Goal: Navigation & Orientation: Understand site structure

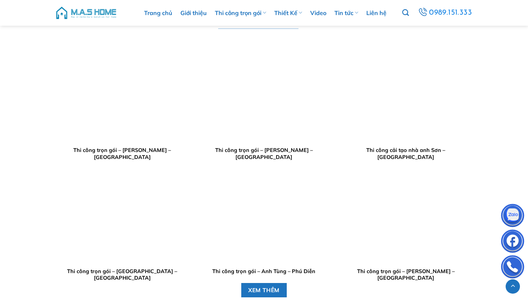
scroll to position [1863, 0]
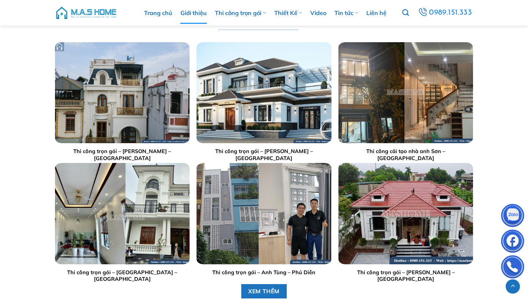
click at [188, 15] on link "Giới thiệu" at bounding box center [193, 13] width 26 height 22
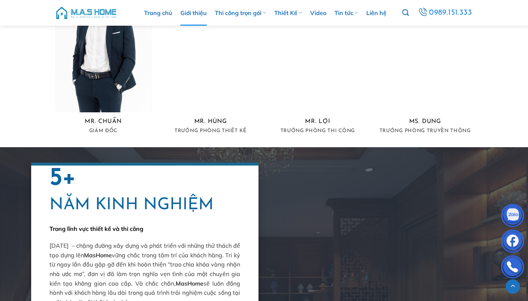
scroll to position [1454, 0]
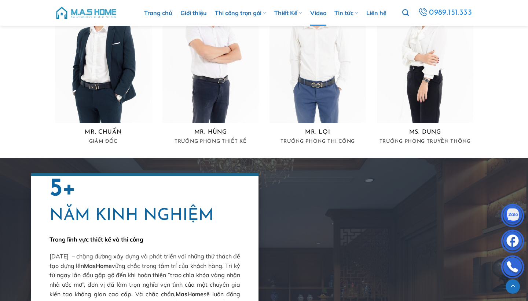
click at [325, 12] on link "Video" at bounding box center [318, 13] width 16 height 26
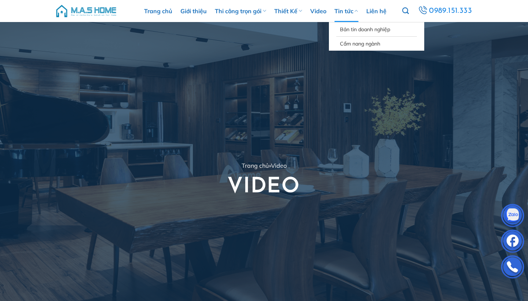
click at [344, 9] on link "Tin tức" at bounding box center [346, 11] width 24 height 22
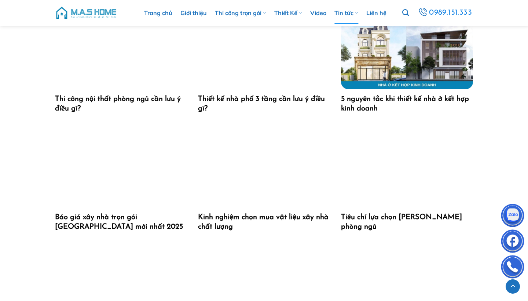
scroll to position [1003, 0]
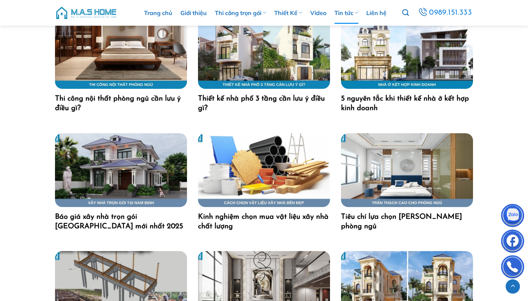
click at [114, 14] on img at bounding box center [86, 13] width 62 height 22
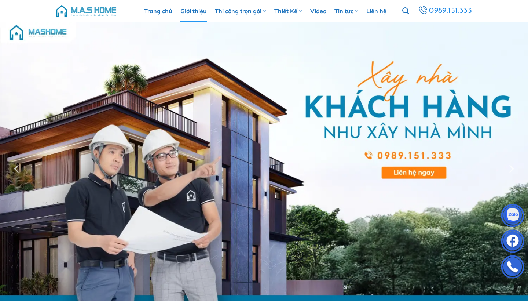
click at [197, 10] on link "Giới thiệu" at bounding box center [193, 11] width 26 height 22
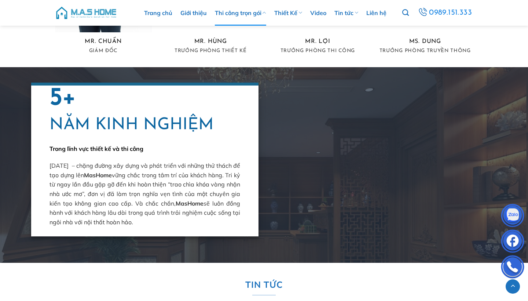
scroll to position [1542, 0]
